Goal: Navigation & Orientation: Go to known website

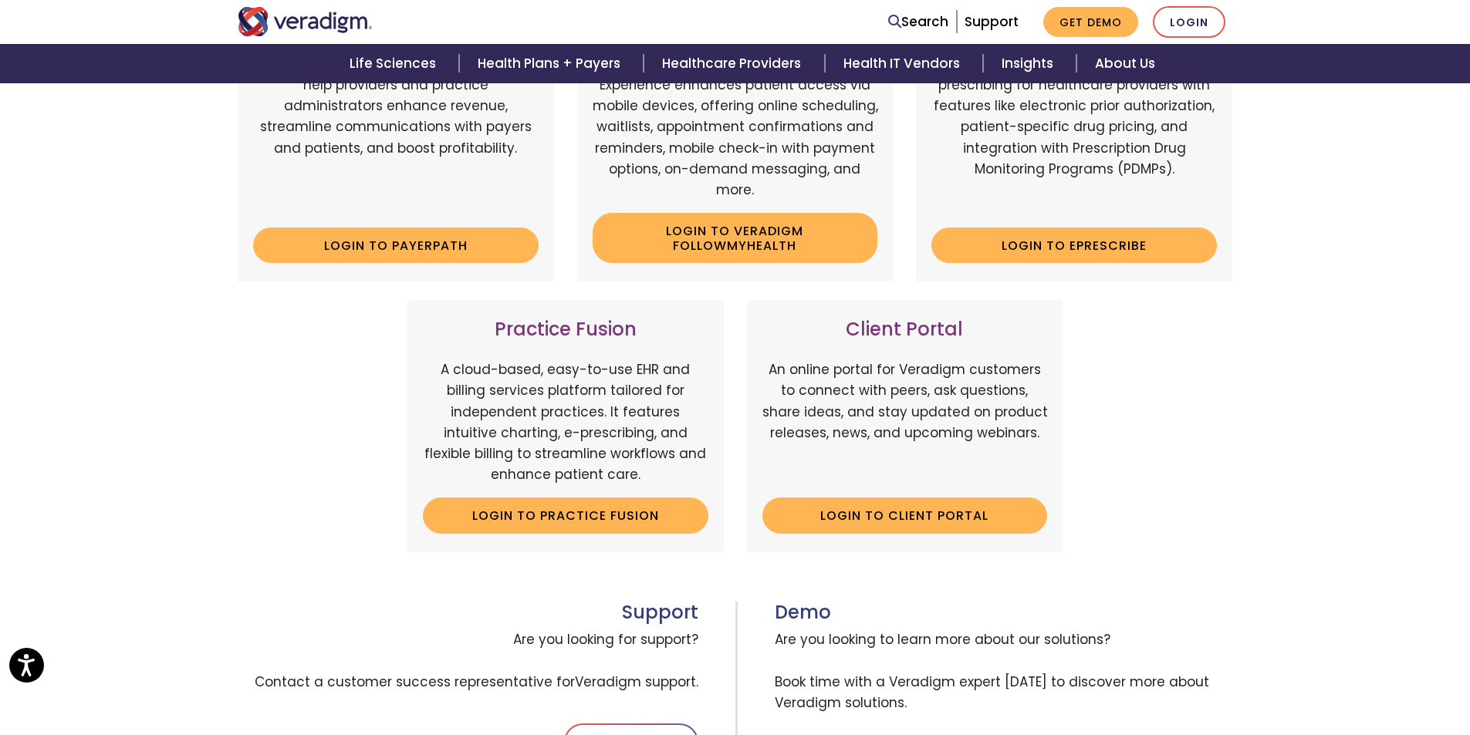
scroll to position [322, 0]
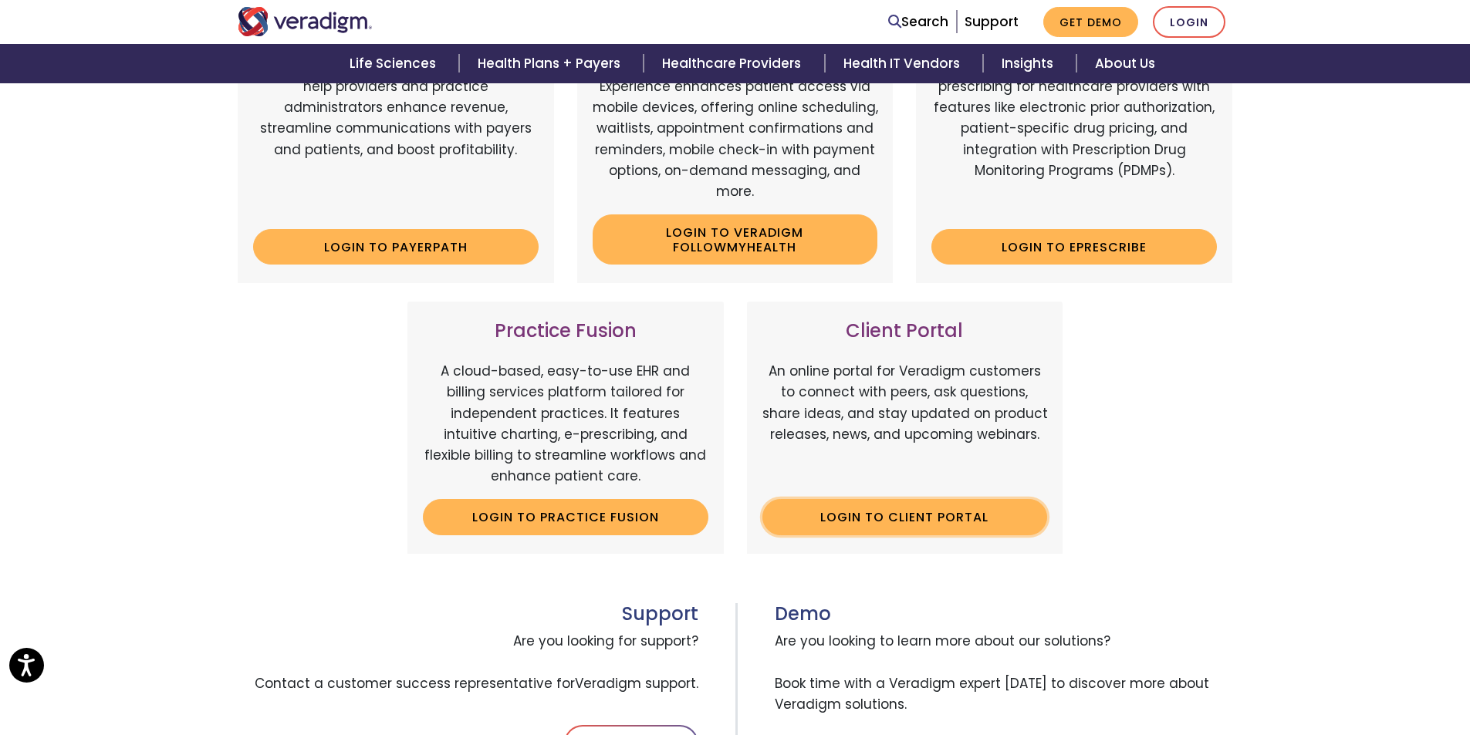
click at [873, 519] on link "Login to Client Portal" at bounding box center [905, 516] width 286 height 35
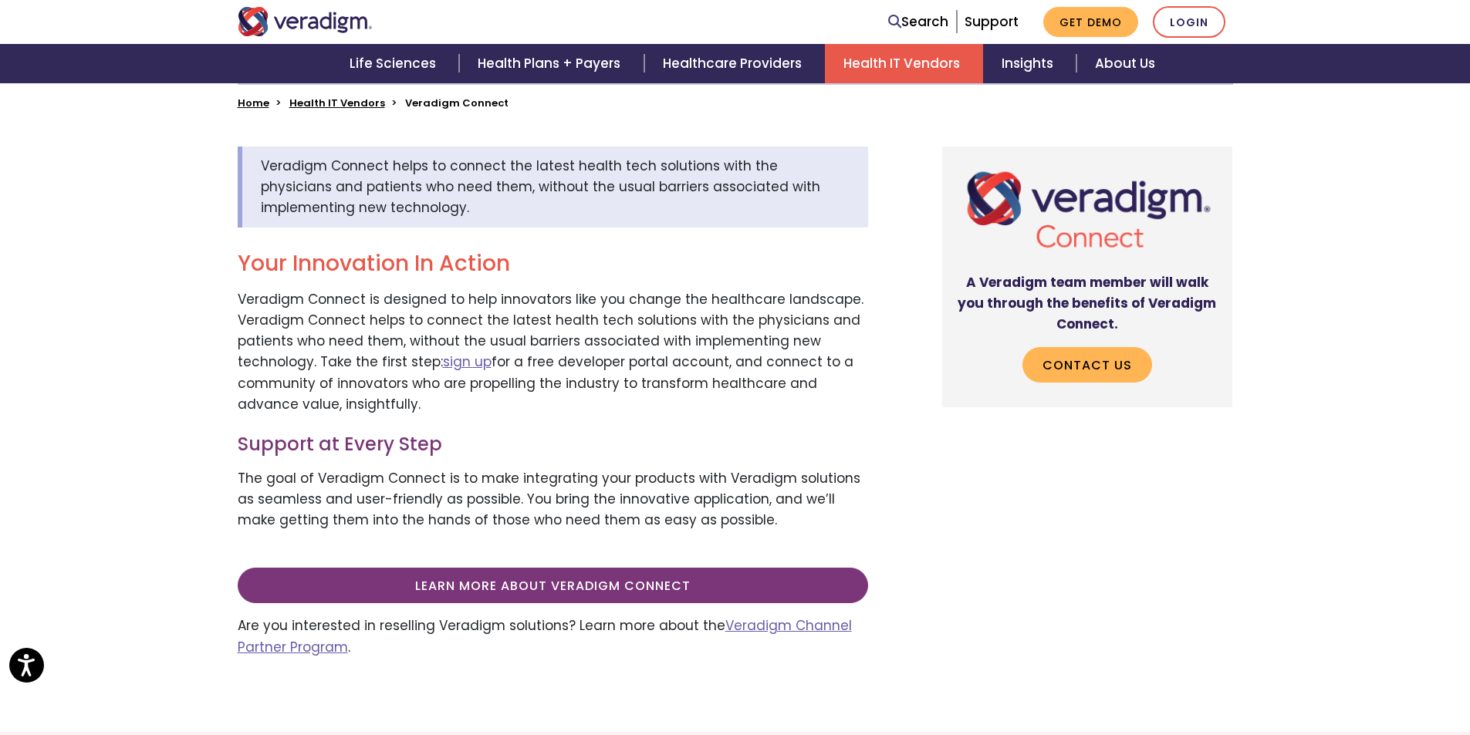
scroll to position [1215, 0]
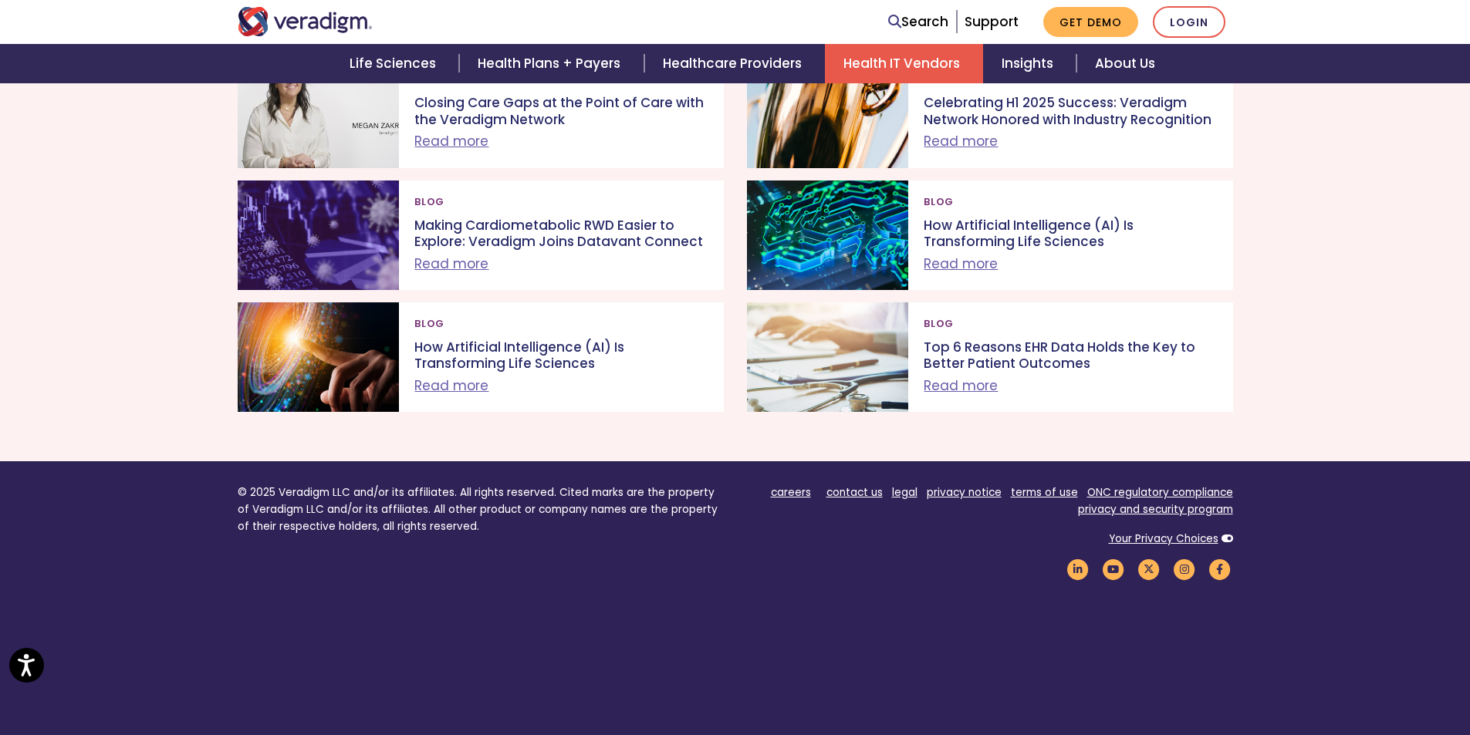
click at [32, 2] on nav "Search Support Get Demo Login" at bounding box center [735, 22] width 1470 height 44
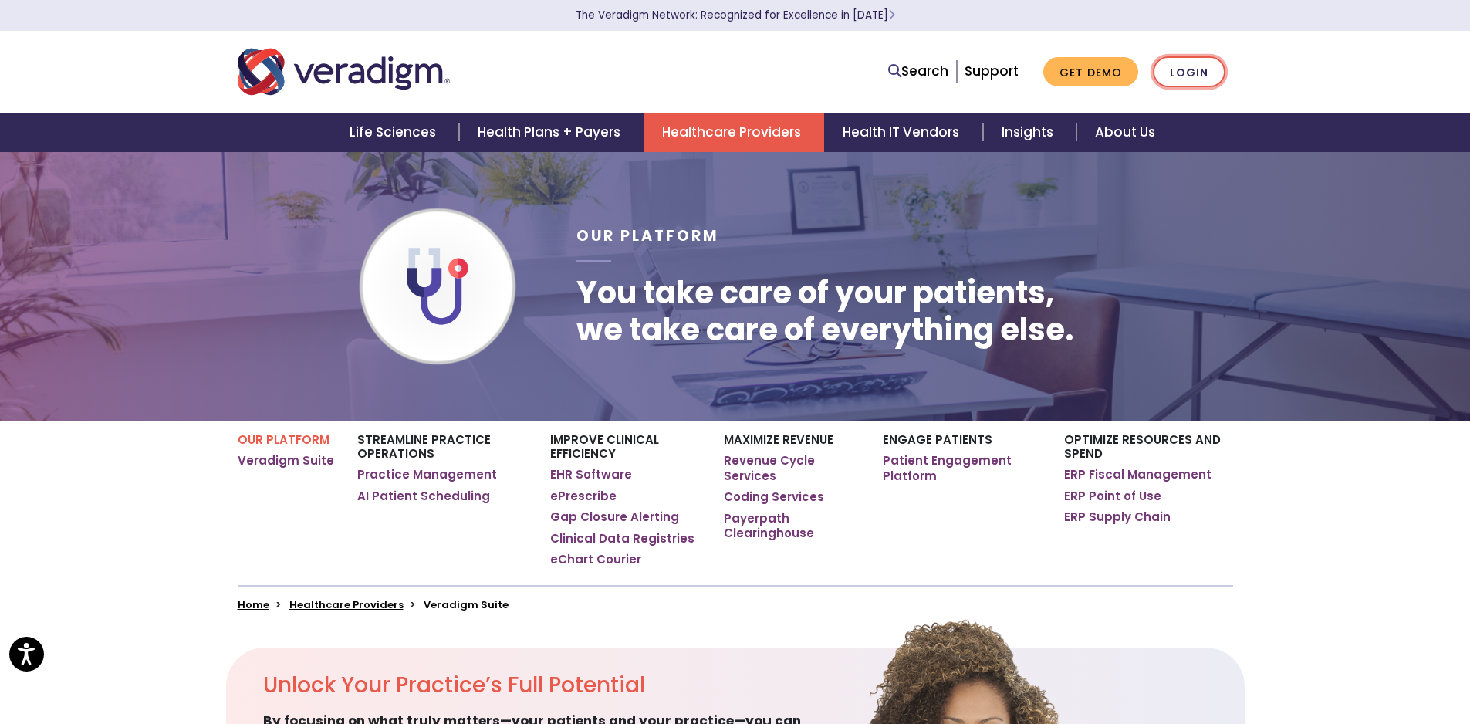
click at [1191, 71] on link "Login" at bounding box center [1189, 72] width 73 height 32
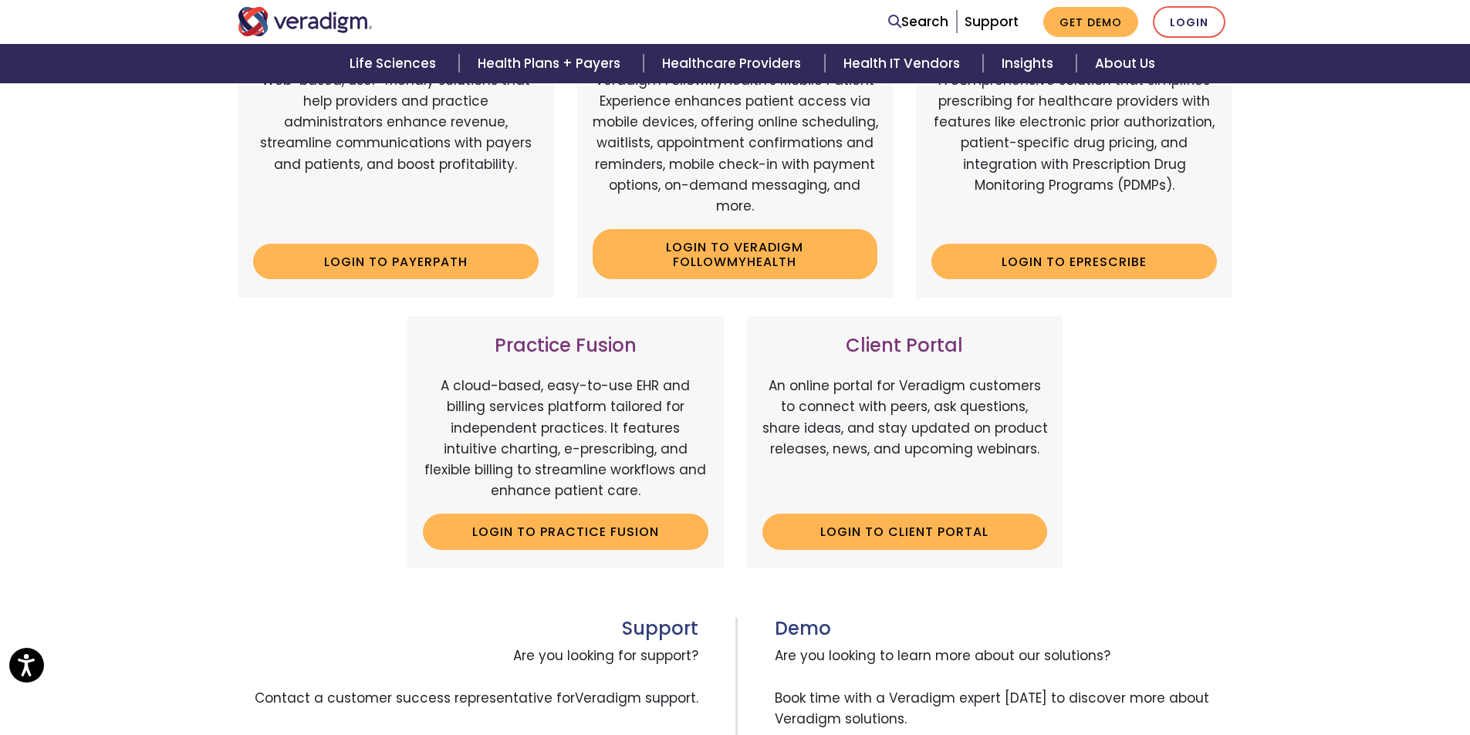
scroll to position [322, 0]
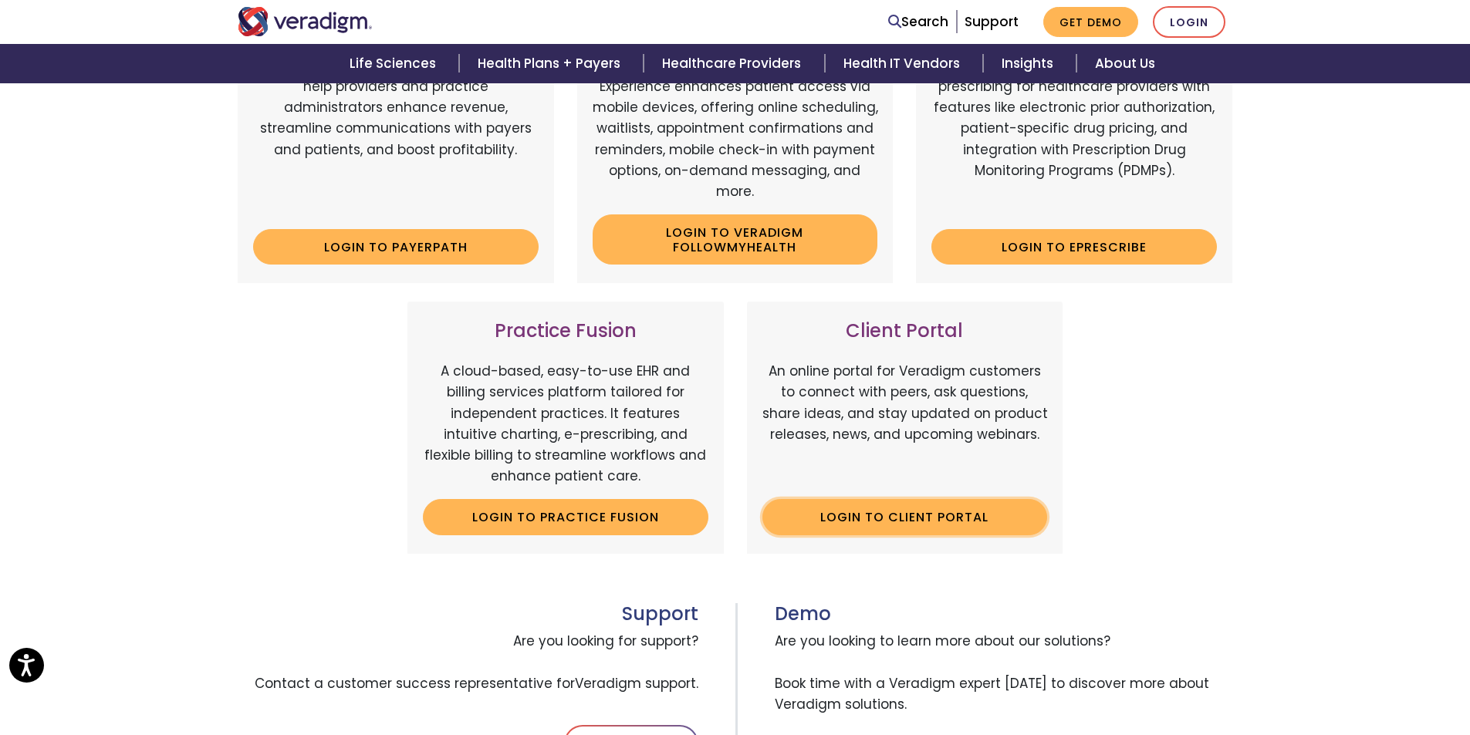
click at [850, 516] on link "Login to Client Portal" at bounding box center [905, 516] width 286 height 35
